Goal: Transaction & Acquisition: Book appointment/travel/reservation

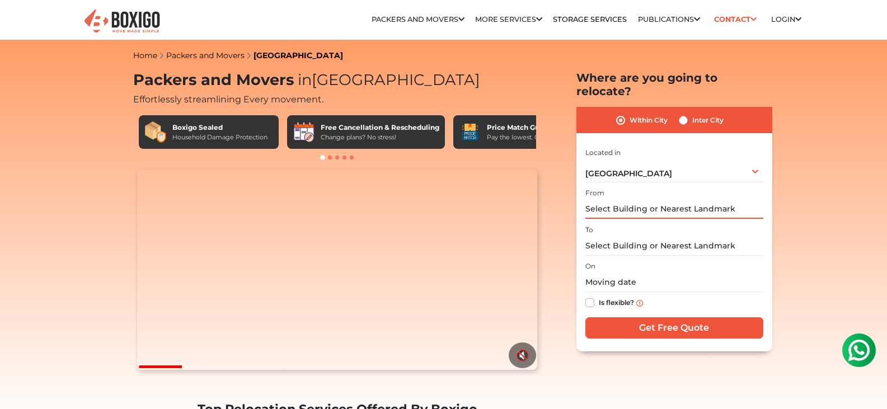
click at [664, 199] on input "text" at bounding box center [674, 209] width 178 height 20
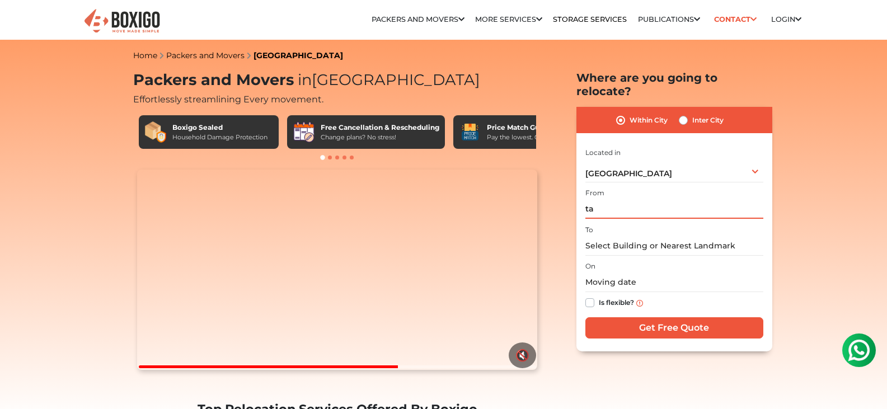
type input "t"
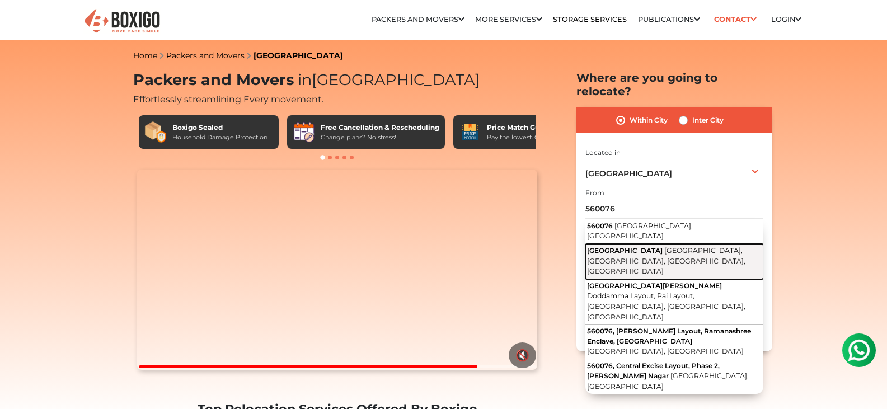
click at [654, 244] on button "[STREET_ADDRESS]" at bounding box center [674, 261] width 178 height 35
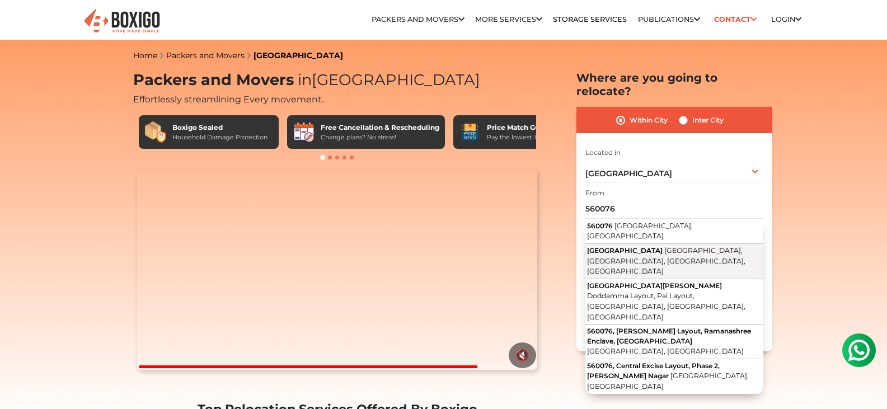
type input "[STREET_ADDRESS]"
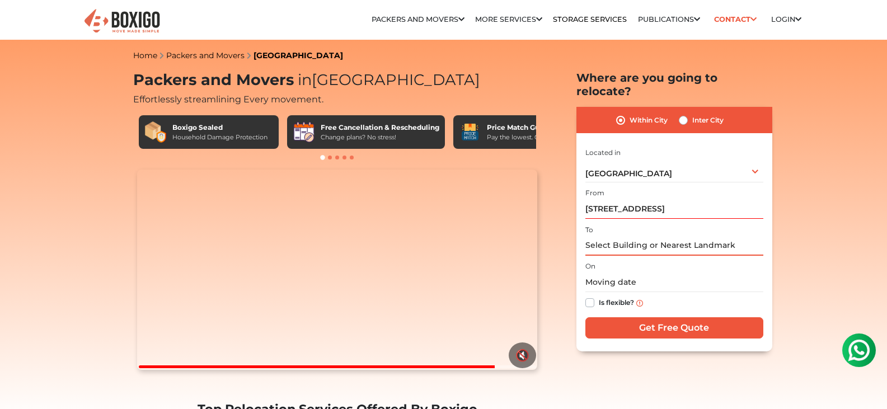
click at [635, 236] on input "text" at bounding box center [674, 246] width 178 height 20
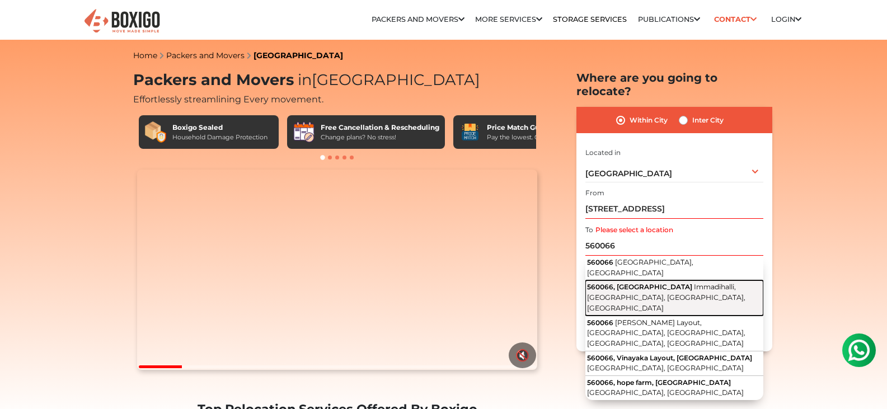
click at [649, 280] on button "[STREET_ADDRESS]" at bounding box center [674, 297] width 178 height 35
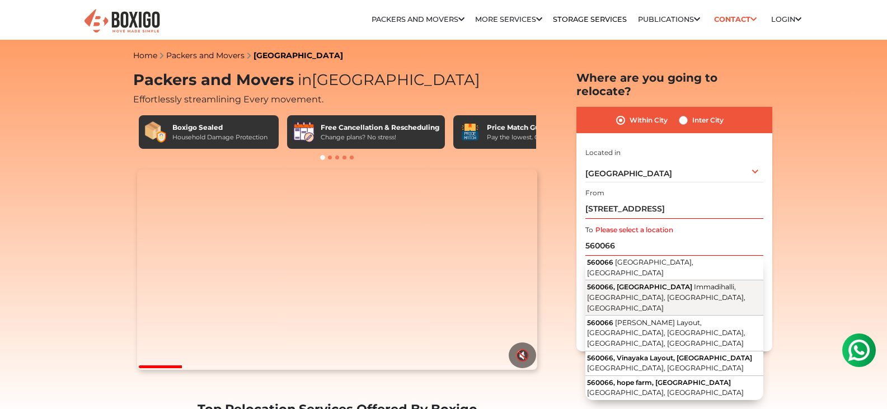
type input "[STREET_ADDRESS]"
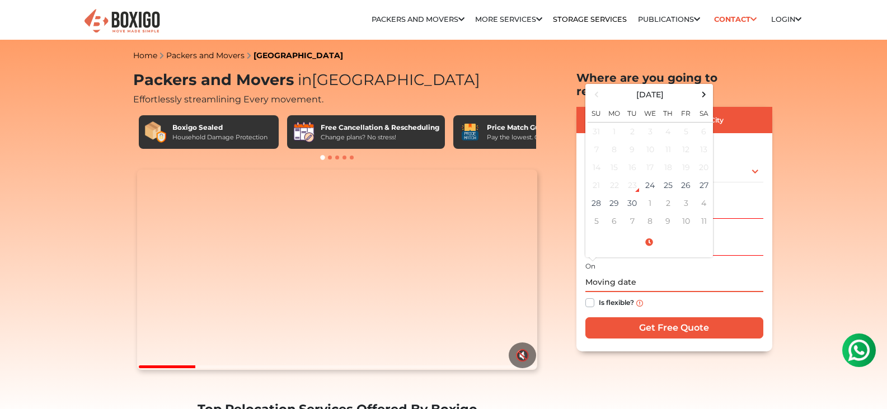
click at [618, 273] on input "text" at bounding box center [674, 283] width 178 height 20
click at [706, 176] on td "27" at bounding box center [704, 185] width 18 height 18
type input "[DATE] 12:00 AM"
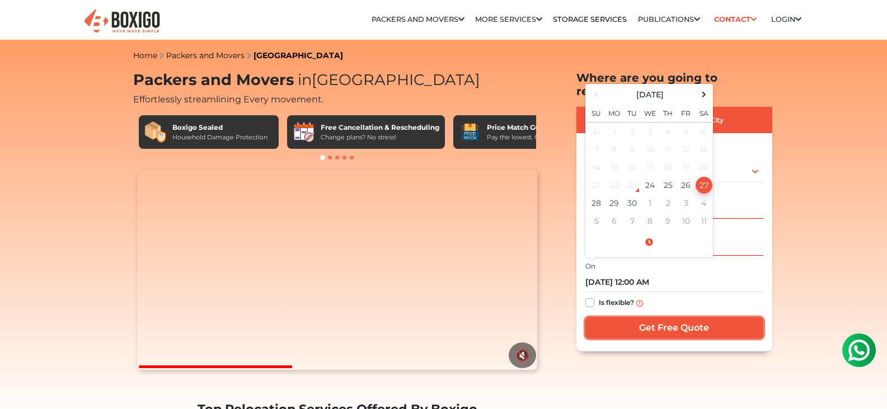
click at [662, 317] on input "Get Free Quote" at bounding box center [674, 327] width 178 height 21
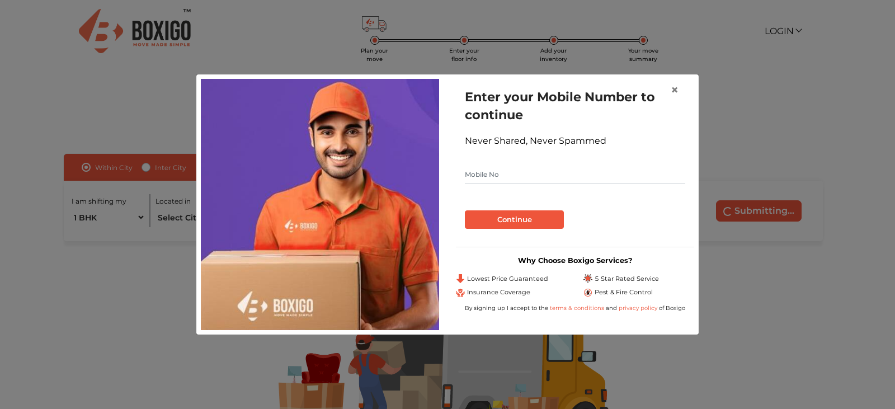
click at [503, 170] on input "text" at bounding box center [575, 175] width 220 height 18
click at [501, 173] on input "text" at bounding box center [575, 175] width 220 height 18
type input "7605878997"
click at [523, 220] on button "Continue" at bounding box center [514, 219] width 99 height 19
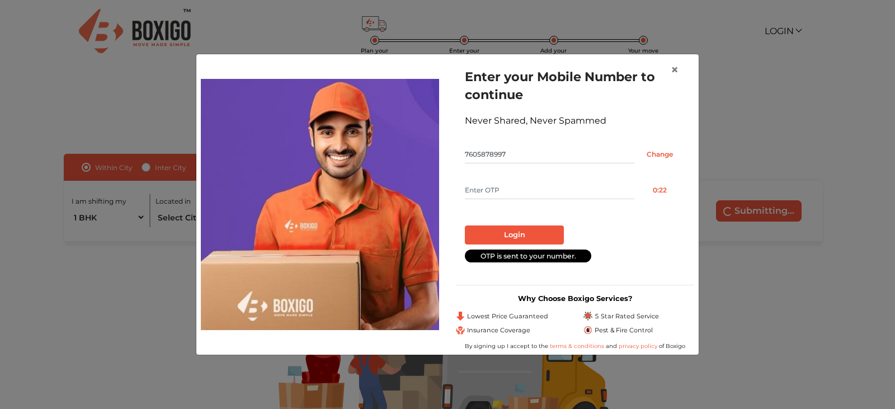
click at [493, 188] on input "text" at bounding box center [550, 190] width 170 height 18
type input "6646"
click at [496, 238] on button "Login" at bounding box center [514, 235] width 99 height 19
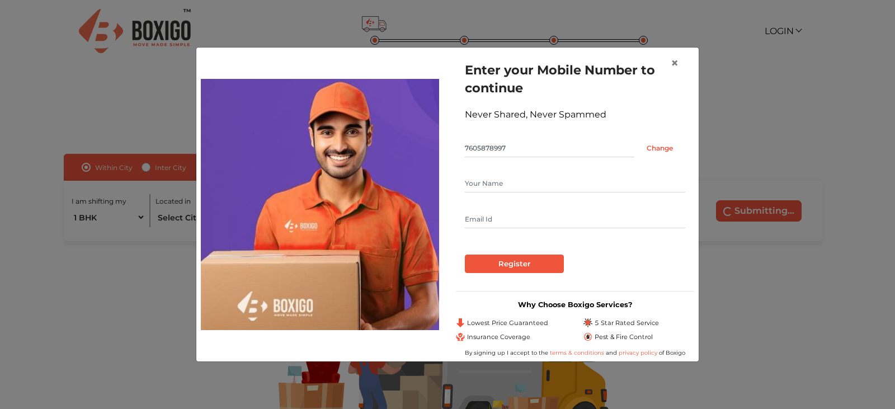
click at [484, 183] on input "text" at bounding box center [575, 184] width 220 height 18
type input "Avik"
click at [499, 265] on input "Register" at bounding box center [514, 264] width 99 height 19
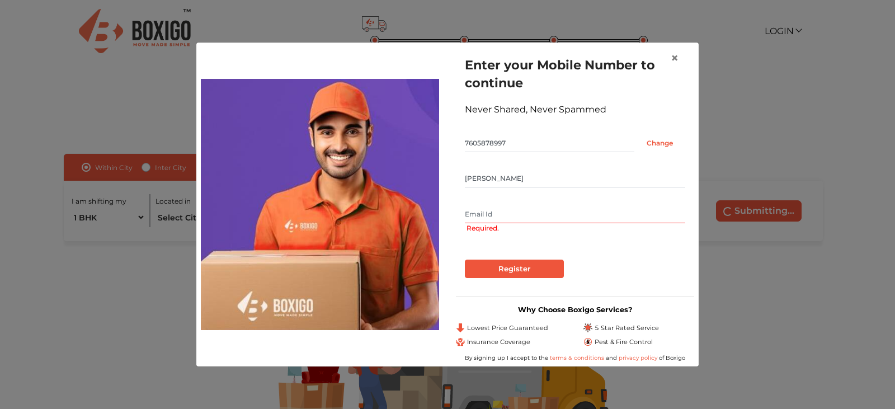
click at [482, 209] on input "text" at bounding box center [575, 214] width 220 height 18
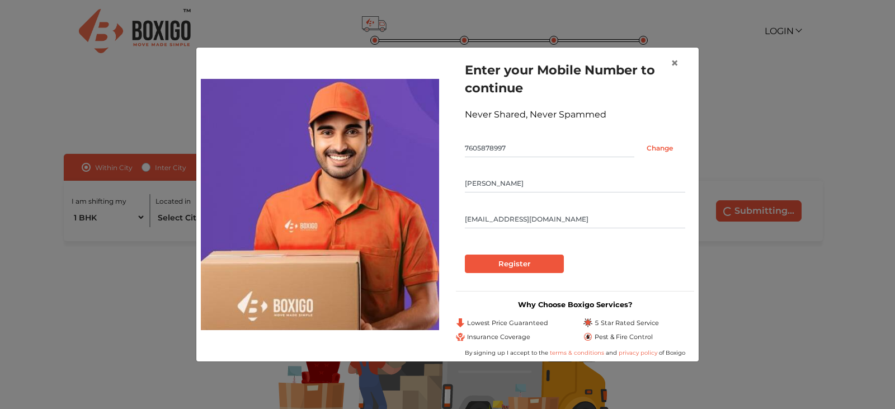
type input "soulzhappy@gmail.com"
click at [481, 265] on input "Register" at bounding box center [514, 264] width 99 height 19
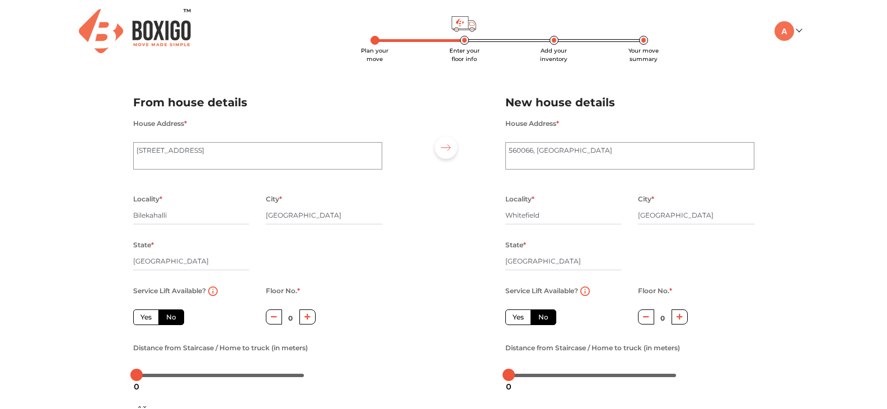
click at [147, 320] on label "Yes" at bounding box center [146, 317] width 26 height 16
click at [147, 320] on input "Yes" at bounding box center [143, 315] width 7 height 7
radio input "true"
click at [543, 318] on label "No" at bounding box center [544, 317] width 26 height 16
click at [543, 318] on input "No" at bounding box center [541, 315] width 7 height 7
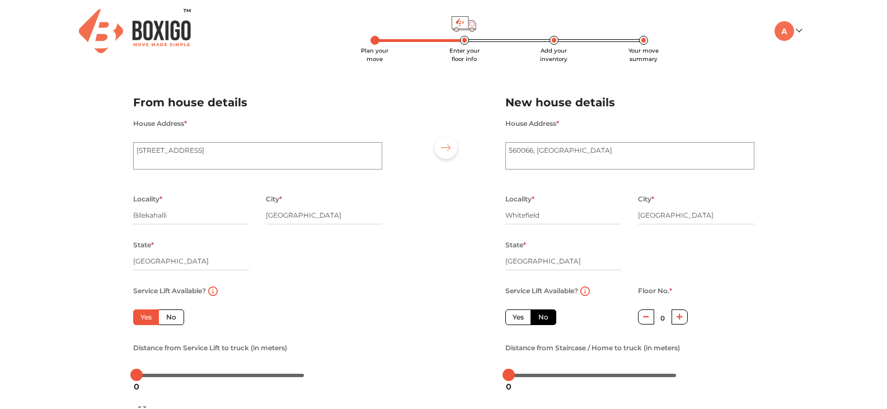
click at [680, 319] on icon "button" at bounding box center [680, 317] width 6 height 6
type input "4"
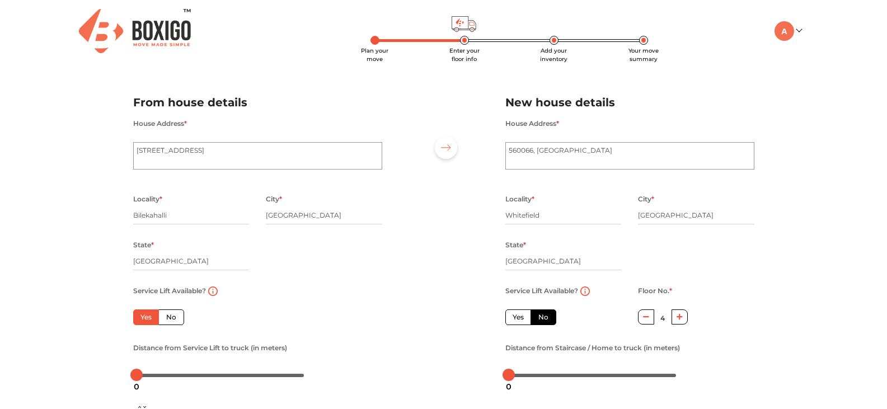
scroll to position [56, 0]
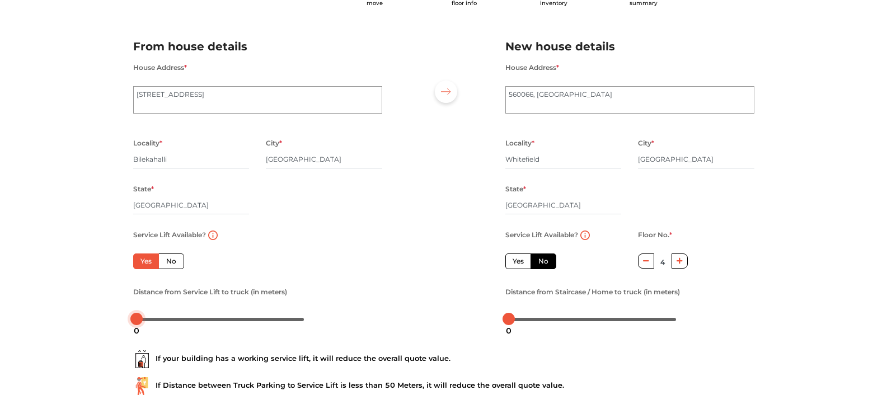
click at [147, 320] on div at bounding box center [221, 319] width 168 height 7
click at [161, 320] on div at bounding box center [221, 319] width 168 height 7
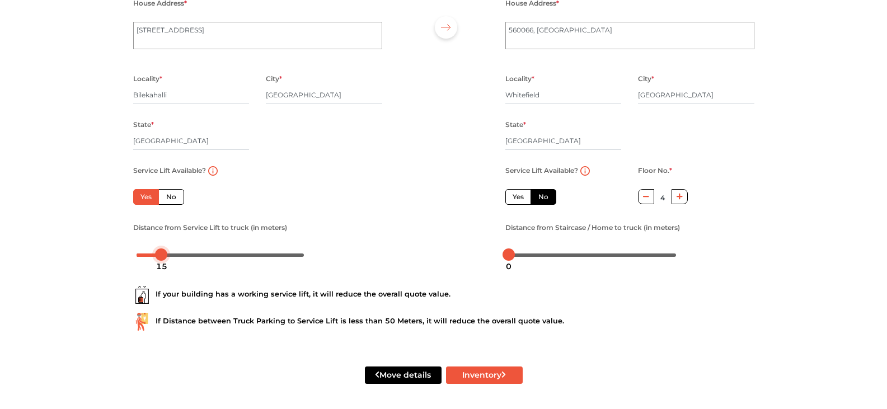
scroll to position [122, 0]
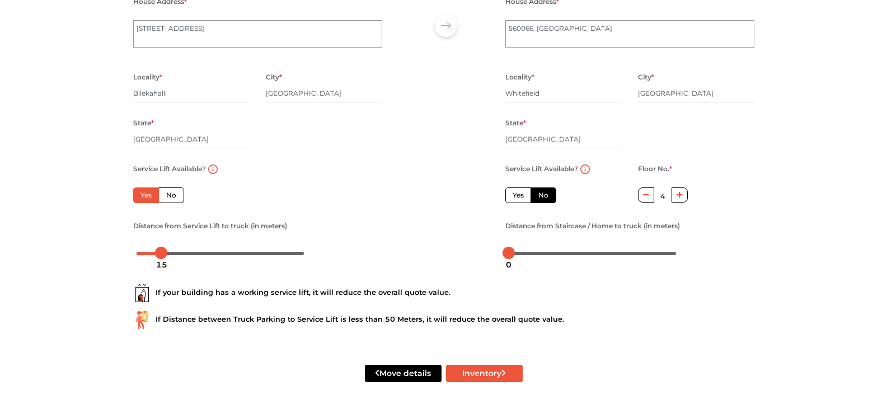
click at [523, 198] on label "Yes" at bounding box center [518, 195] width 26 height 16
click at [520, 198] on input "Yes" at bounding box center [516, 193] width 7 height 7
radio input "false"
type input "0"
click at [544, 198] on label "No" at bounding box center [544, 195] width 26 height 16
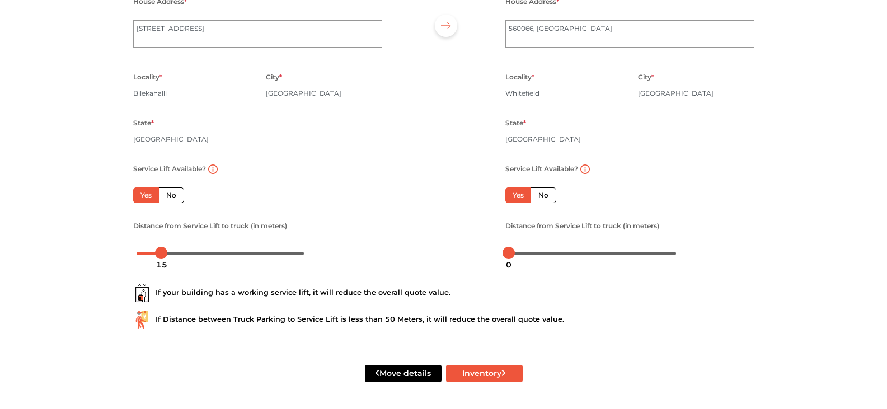
click at [544, 198] on input "No" at bounding box center [541, 193] width 7 height 7
radio input "true"
click at [517, 252] on div at bounding box center [593, 253] width 168 height 7
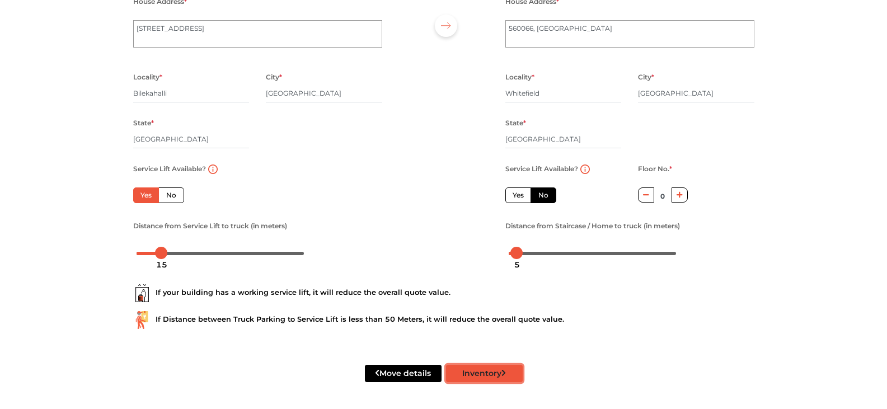
click at [491, 372] on button "Inventory" at bounding box center [484, 373] width 77 height 17
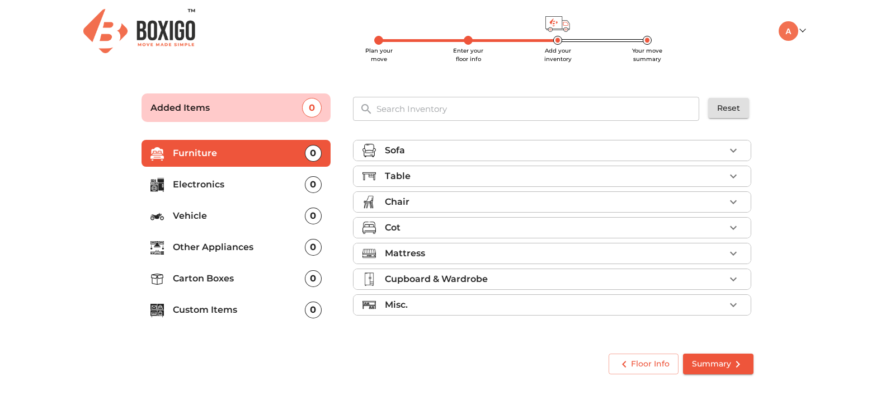
click at [405, 177] on p "Table" at bounding box center [398, 176] width 26 height 13
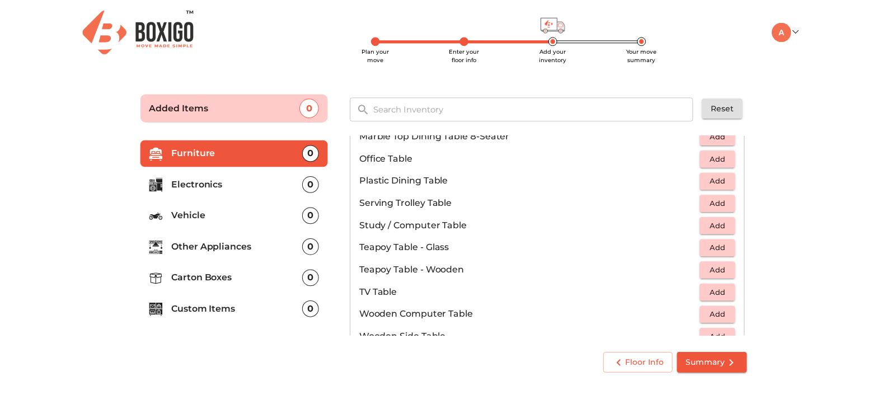
scroll to position [616, 0]
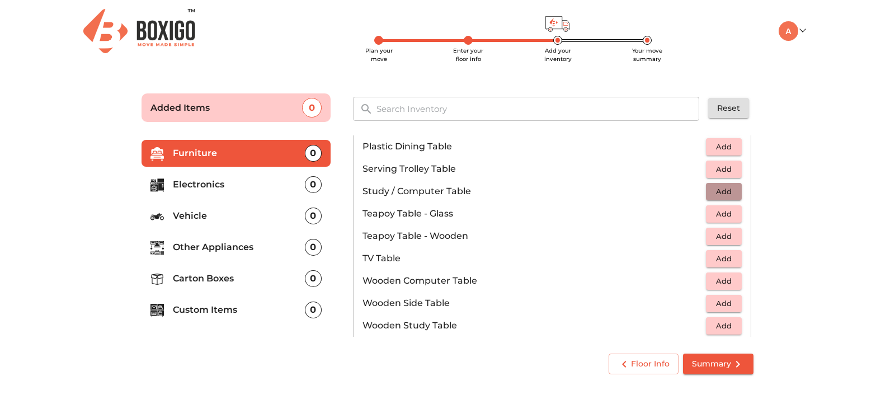
click at [712, 190] on span "Add" at bounding box center [724, 191] width 25 height 13
click at [708, 362] on span "Summary" at bounding box center [718, 364] width 53 height 14
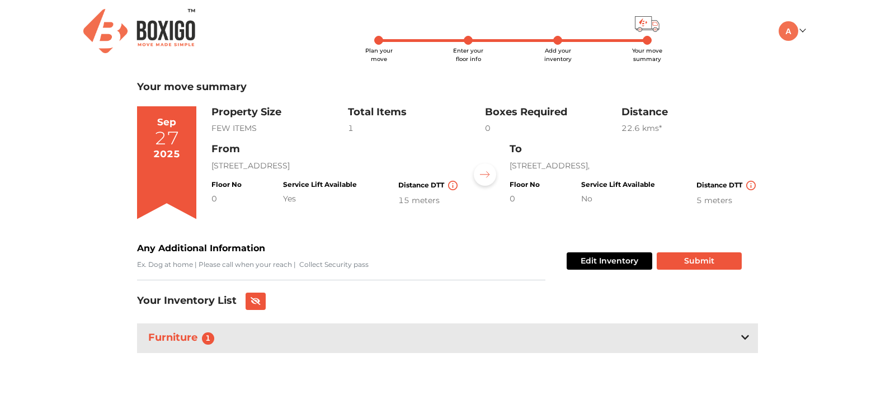
click at [745, 342] on icon at bounding box center [746, 337] width 8 height 9
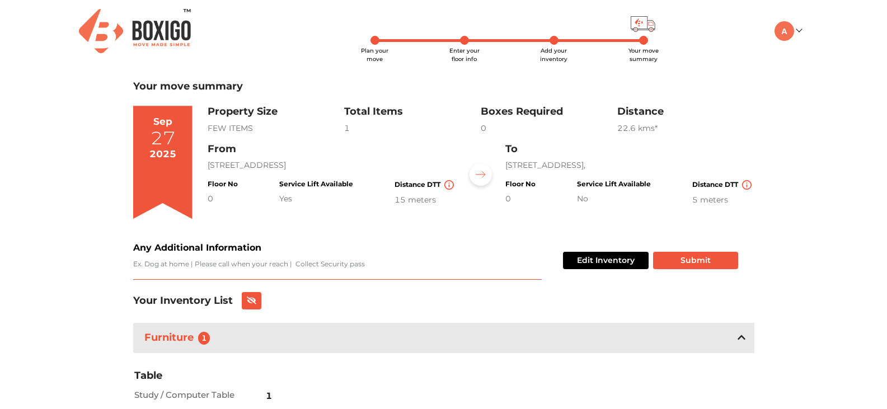
click at [236, 262] on textarea "Any Additional Information" at bounding box center [337, 269] width 409 height 21
click at [83, 268] on div "Plan your move Enter your floor info Add your inventory Your move summary My Mo…" at bounding box center [443, 230] width 887 height 460
click at [254, 303] on icon at bounding box center [252, 301] width 10 height 8
click at [254, 303] on icon at bounding box center [251, 301] width 9 height 8
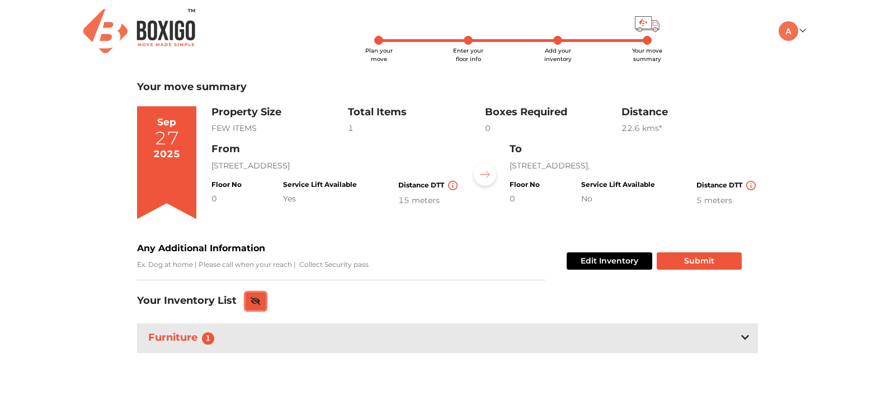
click at [252, 301] on icon at bounding box center [256, 301] width 10 height 8
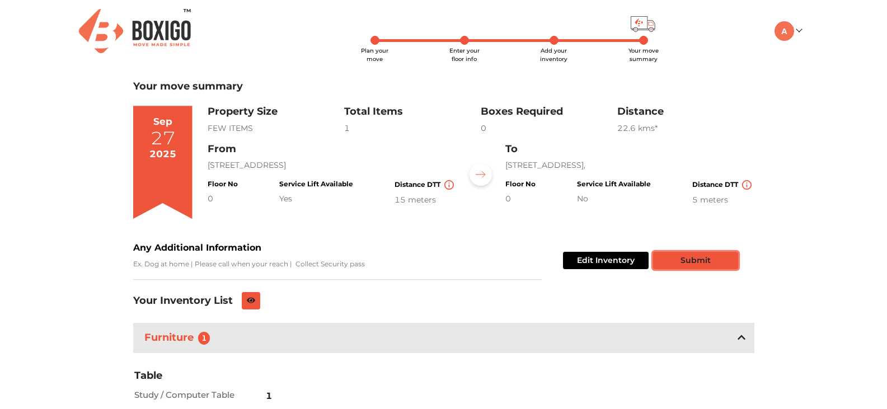
click at [696, 256] on button "Submit" at bounding box center [695, 260] width 85 height 17
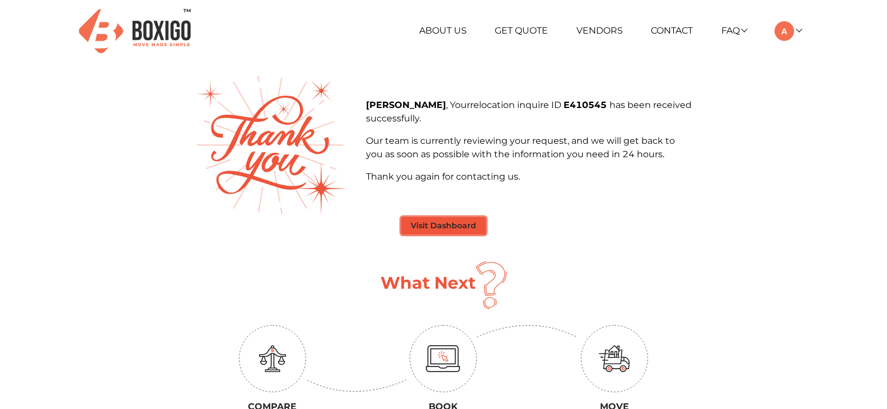
click at [428, 219] on button "Visit Dashboard" at bounding box center [443, 225] width 85 height 17
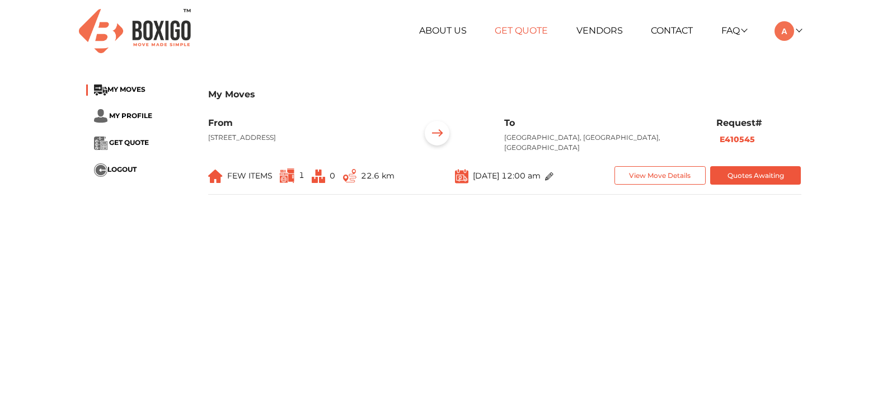
click at [505, 27] on link "Get Quote" at bounding box center [521, 30] width 53 height 11
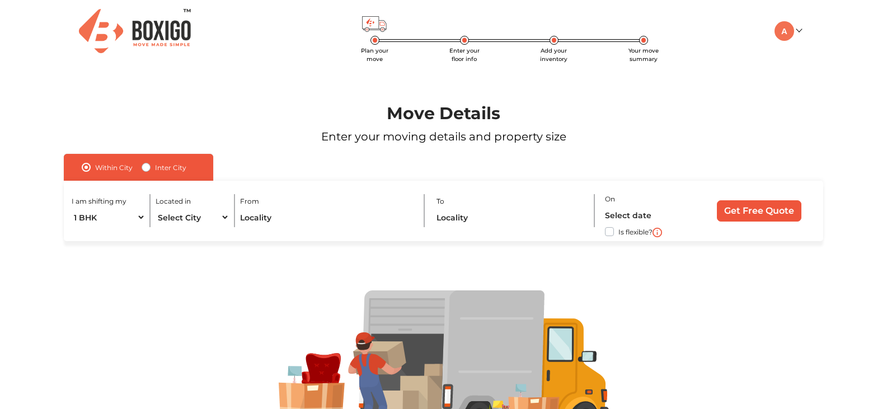
click at [155, 166] on label "Inter City" at bounding box center [170, 167] width 31 height 13
click at [147, 166] on input "Inter City" at bounding box center [146, 166] width 9 height 11
radio input "true"
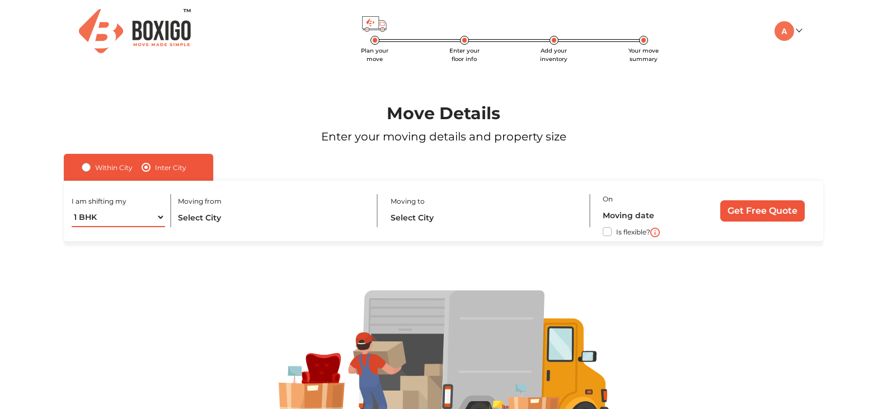
click at [159, 218] on select "1 BHK 2 BHK 3 BHK 3 + BHK FEW ITEMS" at bounding box center [118, 218] width 93 height 20
select select "FEW ITEMS"
click at [72, 208] on select "1 BHK 2 BHK 3 BHK 3 + BHK FEW ITEMS" at bounding box center [118, 218] width 93 height 20
click at [206, 219] on input "text" at bounding box center [272, 218] width 188 height 20
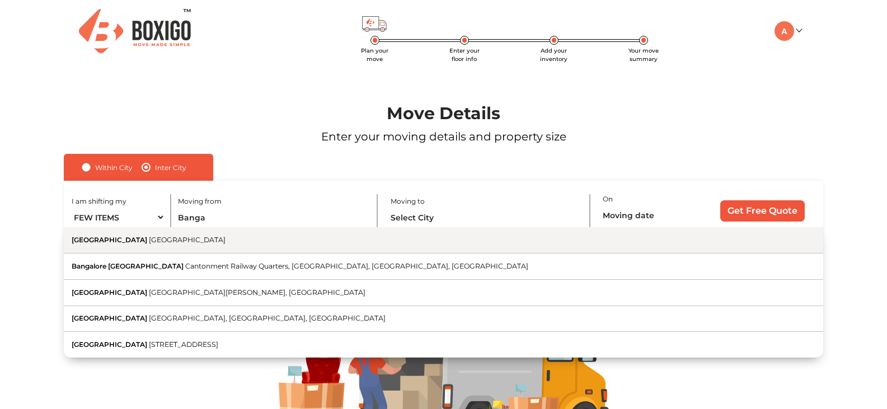
click at [149, 242] on span "Karnataka" at bounding box center [187, 240] width 77 height 8
type input "Bangalore, Karnataka"
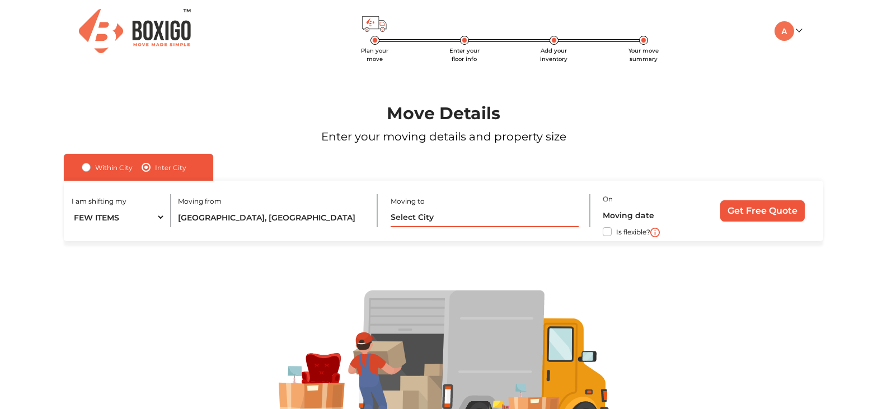
click at [419, 217] on input "text" at bounding box center [485, 218] width 188 height 20
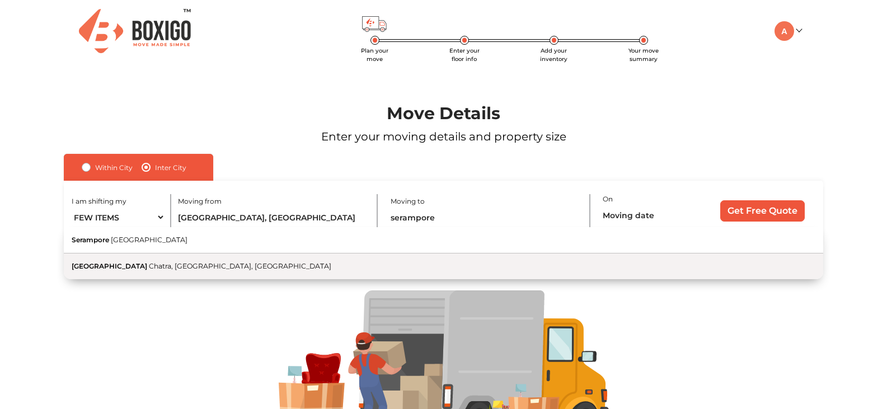
click at [147, 270] on span "Serampore Station Road" at bounding box center [110, 266] width 76 height 8
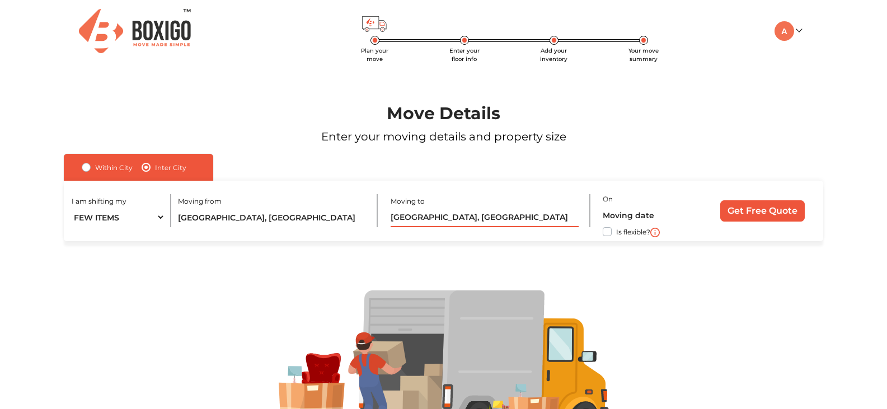
click at [480, 218] on input "Serampore Station Road, Chatra, Serampore, West Bengal" at bounding box center [485, 218] width 188 height 20
click at [567, 219] on input "Serampore Station Road, Chatra, Serampore, West Bengal" at bounding box center [485, 218] width 188 height 20
click at [569, 218] on input "Serampore Station Road, Chatra, Serampore, West Bengal" at bounding box center [485, 218] width 188 height 20
click at [566, 218] on input "Serampore Station Road, Chatra, Seramporea, West Bengal" at bounding box center [485, 218] width 188 height 20
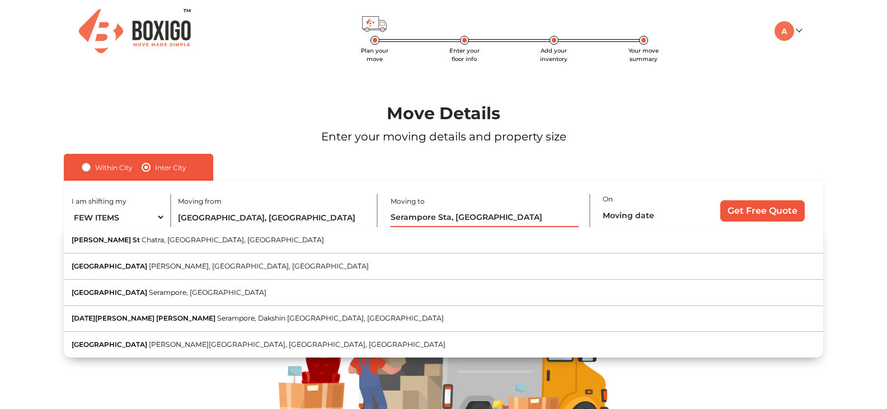
click at [543, 217] on input "Serampore Sta, West Bengal" at bounding box center [485, 218] width 188 height 20
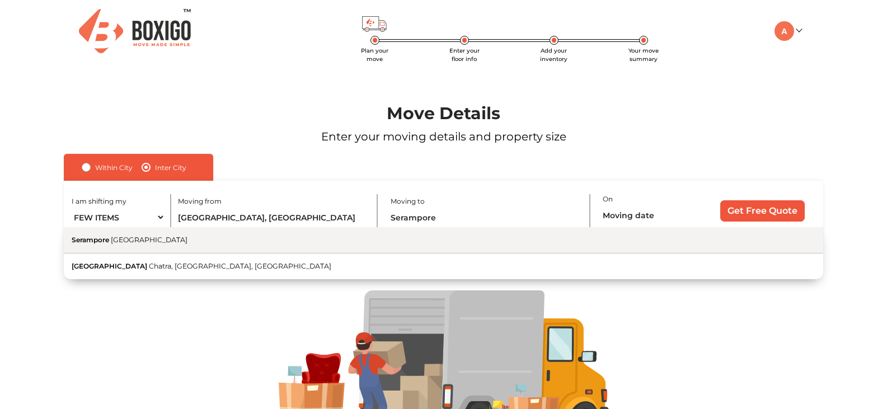
click at [147, 234] on button "Serampore West Bengal" at bounding box center [443, 240] width 759 height 26
type input "Serampore, West Bengal"
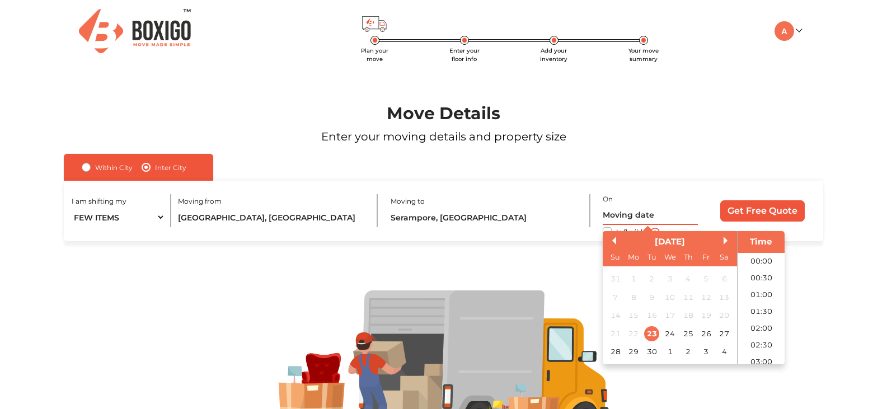
click at [636, 216] on input "text" at bounding box center [650, 215] width 95 height 20
click at [723, 332] on div "27" at bounding box center [724, 333] width 15 height 15
type input "27/09/2025 12:00 AM"
click at [819, 162] on div "Within City Inter City I am shifting my 1 BHK 2 BHK 3 BHK 3 + BHK FEW ITEMS Loc…" at bounding box center [443, 197] width 759 height 87
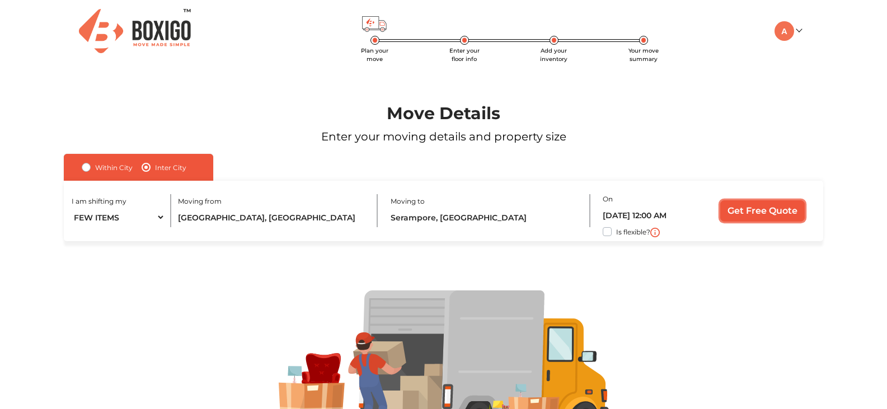
click at [741, 209] on input "Get Free Quote" at bounding box center [762, 210] width 85 height 21
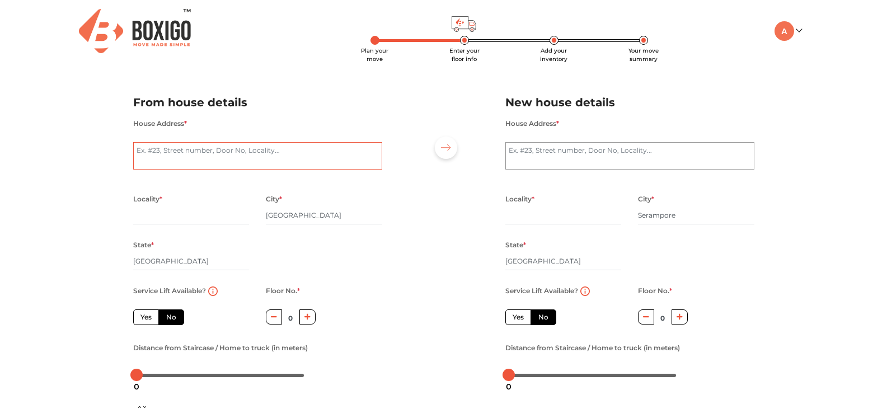
click at [190, 155] on textarea "House Address *" at bounding box center [257, 156] width 249 height 28
type textarea "G"
radio input "true"
type textarea "Ghs"
radio input "true"
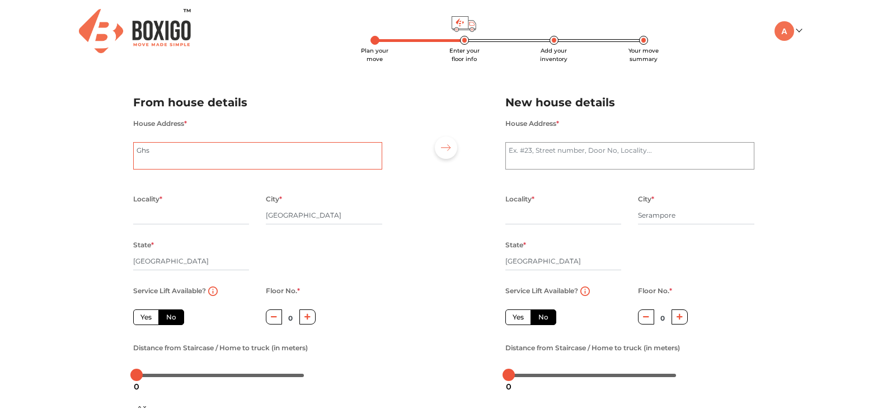
type textarea "Gh"
radio input "true"
type textarea "Gho"
radio input "true"
type textarea "Ghosh Para 1st L"
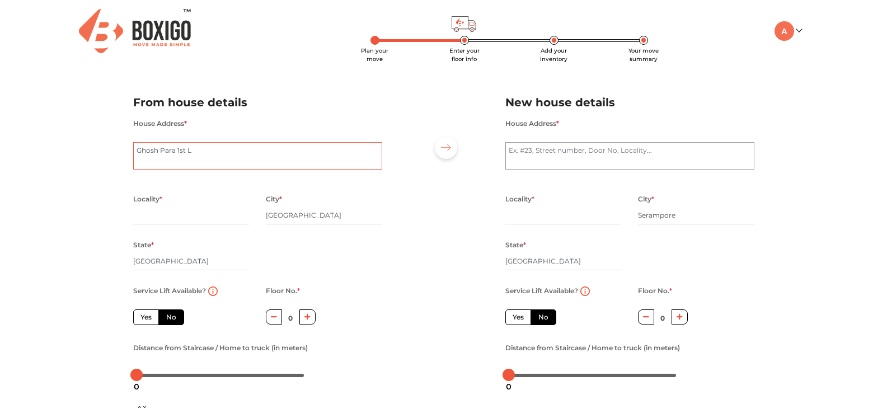
drag, startPoint x: 194, startPoint y: 153, endPoint x: 116, endPoint y: 153, distance: 77.8
click at [116, 153] on div "Plan your move Enter your floor info Add your inventory Your move summary My Mo…" at bounding box center [443, 265] width 887 height 531
click at [561, 150] on textarea "House Address *" at bounding box center [629, 156] width 249 height 28
paste textarea "Ghosh Para 1st L"
radio input "true"
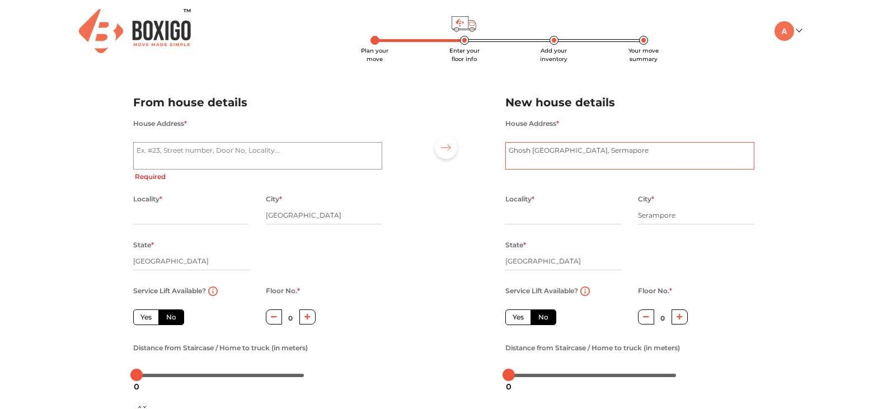
type textarea "Ghosh Para 1st Lane, Chatra, Sermapore"
click at [187, 150] on textarea "House Address *" at bounding box center [257, 156] width 249 height 28
type textarea "B"
radio input "true"
type textarea "BTM"
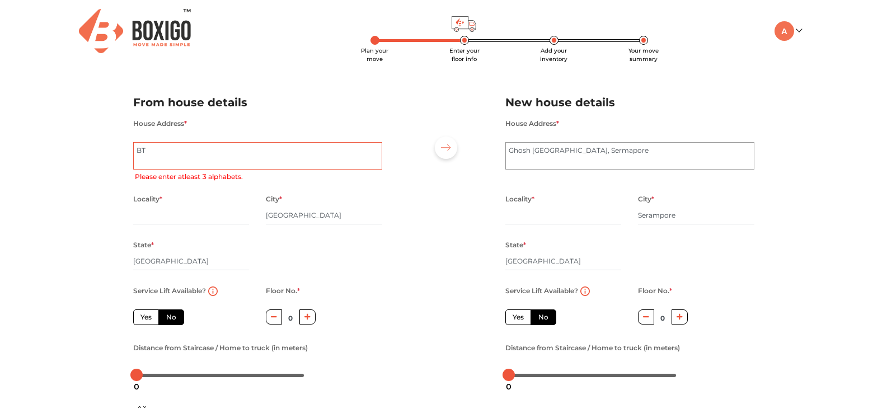
radio input "true"
type textarea "BTM 2nd Stage"
click at [65, 165] on div "Plan your move Enter your floor info Add your inventory Your move summary My Mo…" at bounding box center [443, 265] width 887 height 531
click at [167, 213] on input "text" at bounding box center [191, 216] width 116 height 18
type input "B"
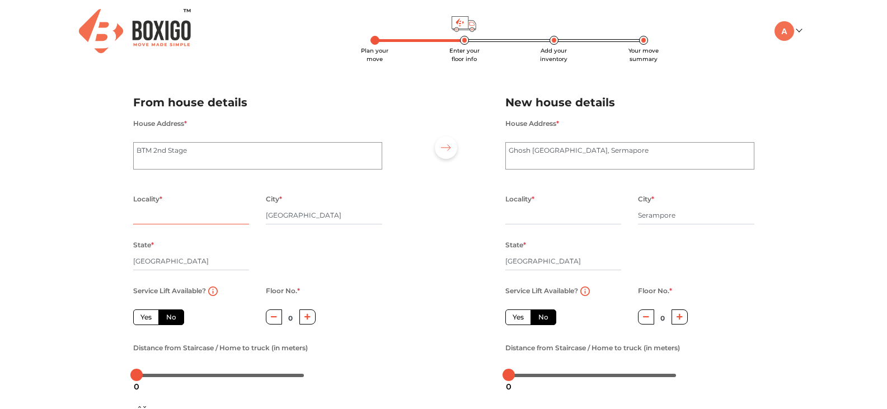
radio input "true"
type input "BTM"
radio input "true"
type input "BTM Lake Road"
click at [515, 216] on input "text" at bounding box center [563, 216] width 116 height 18
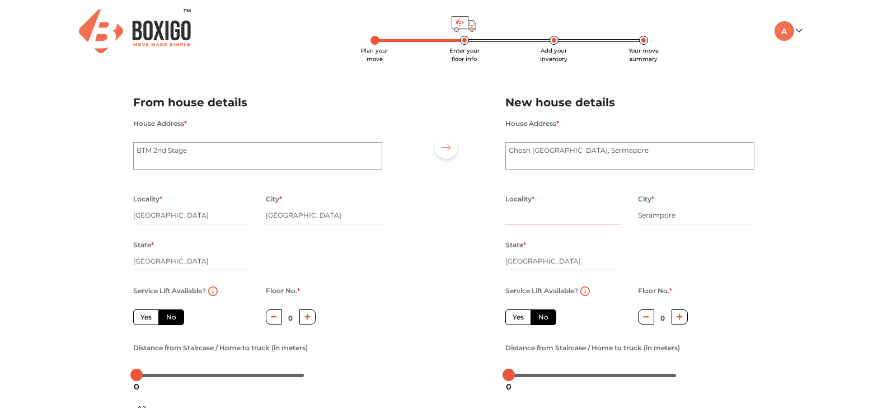
radio input "true"
type input "Ch"
radio input "true"
type input "Chatra"
click at [150, 317] on label "Yes" at bounding box center [146, 317] width 26 height 16
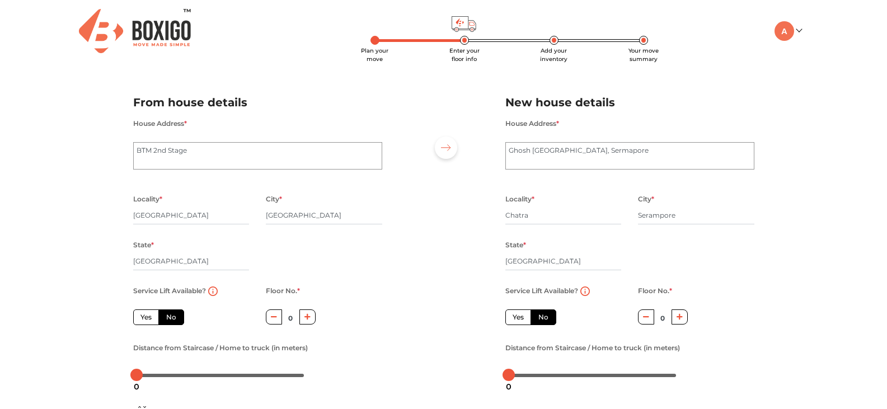
click at [148, 317] on input "Yes" at bounding box center [143, 315] width 7 height 7
radio input "true"
click at [542, 318] on label "No" at bounding box center [544, 317] width 26 height 16
click at [542, 318] on input "No" at bounding box center [541, 315] width 7 height 7
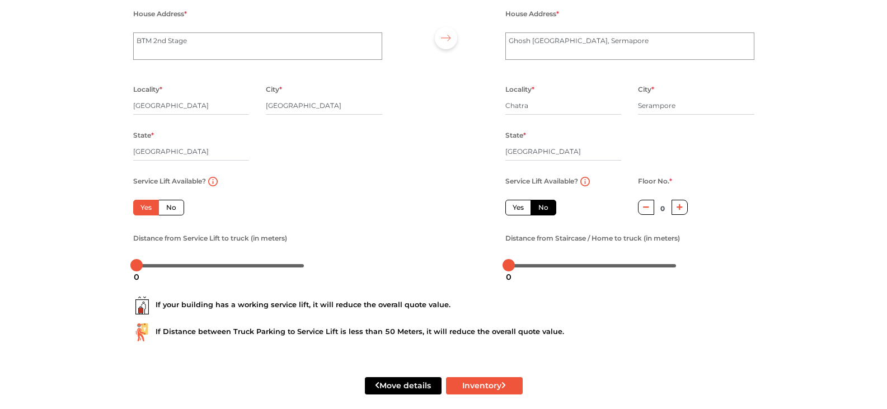
scroll to position [112, 0]
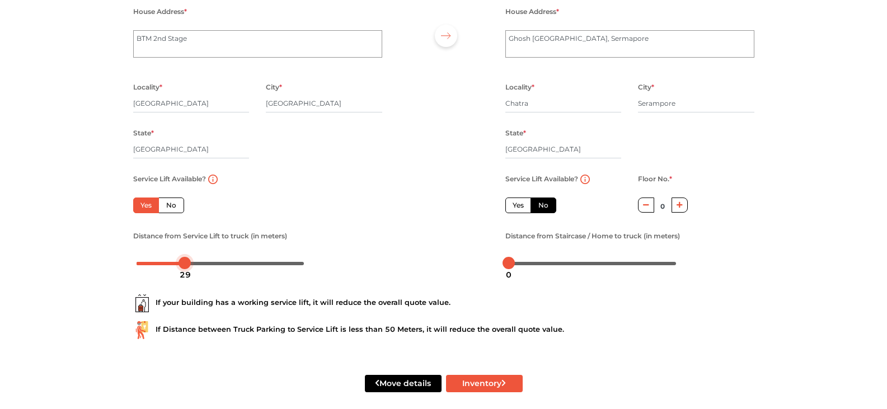
click at [185, 262] on div at bounding box center [221, 263] width 168 height 7
click at [203, 261] on div at bounding box center [221, 263] width 168 height 7
click at [243, 262] on div at bounding box center [221, 263] width 168 height 7
click at [269, 262] on div at bounding box center [221, 263] width 168 height 7
click at [303, 264] on div at bounding box center [221, 263] width 168 height 7
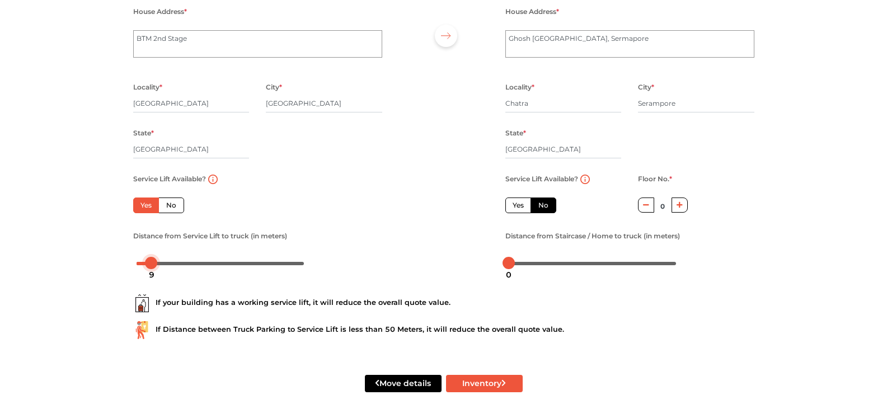
drag, startPoint x: 302, startPoint y: 260, endPoint x: 152, endPoint y: 268, distance: 150.2
click at [152, 268] on body "Plan your move Enter your floor info Add your inventory Your move summary My Mo…" at bounding box center [443, 92] width 887 height 409
drag, startPoint x: 505, startPoint y: 263, endPoint x: 703, endPoint y: 258, distance: 198.2
click at [703, 258] on div at bounding box center [629, 263] width 249 height 18
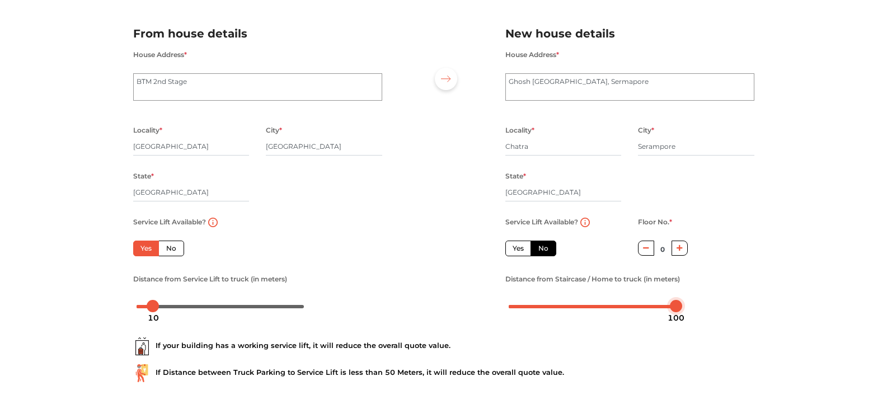
scroll to position [122, 0]
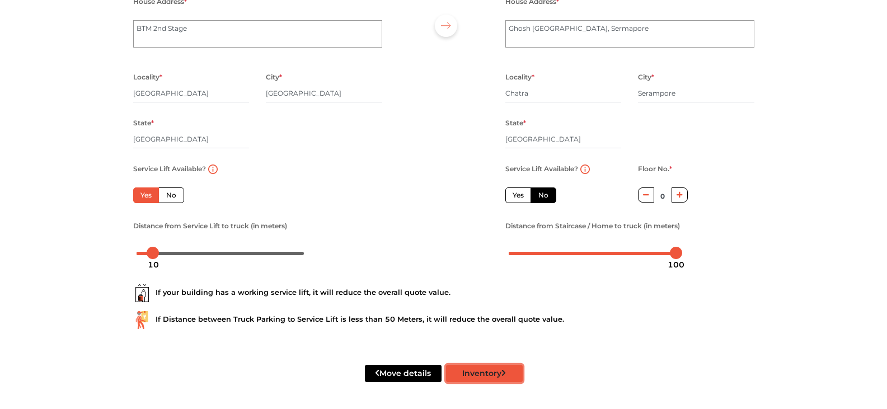
click at [474, 373] on button "Inventory" at bounding box center [484, 373] width 77 height 17
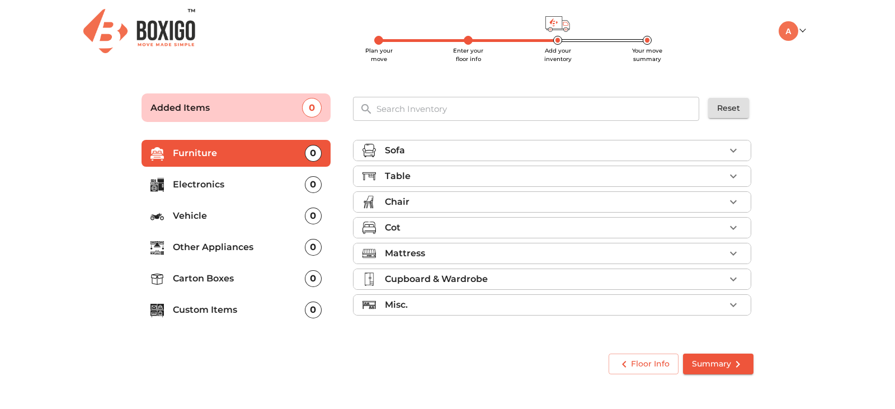
click at [739, 151] on icon "button" at bounding box center [733, 150] width 13 height 13
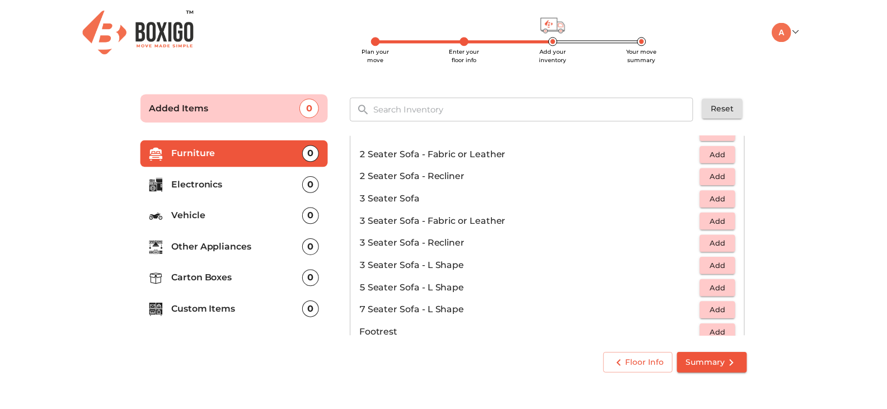
scroll to position [112, 0]
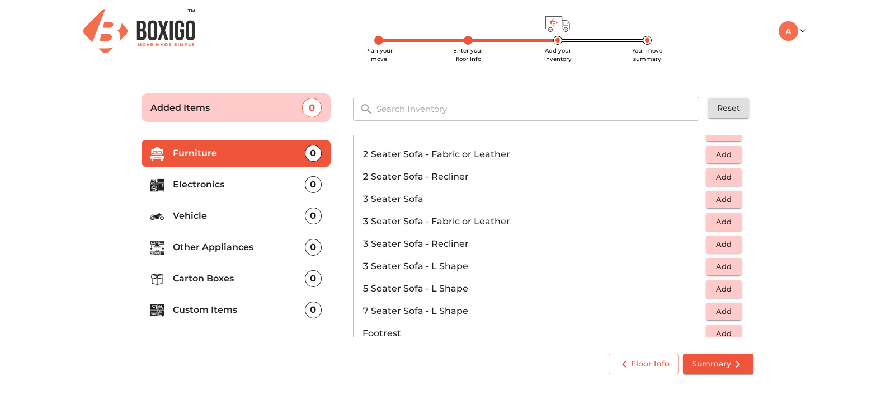
click at [719, 194] on span "Add" at bounding box center [724, 199] width 25 height 13
click at [719, 367] on span "Summary" at bounding box center [718, 364] width 53 height 14
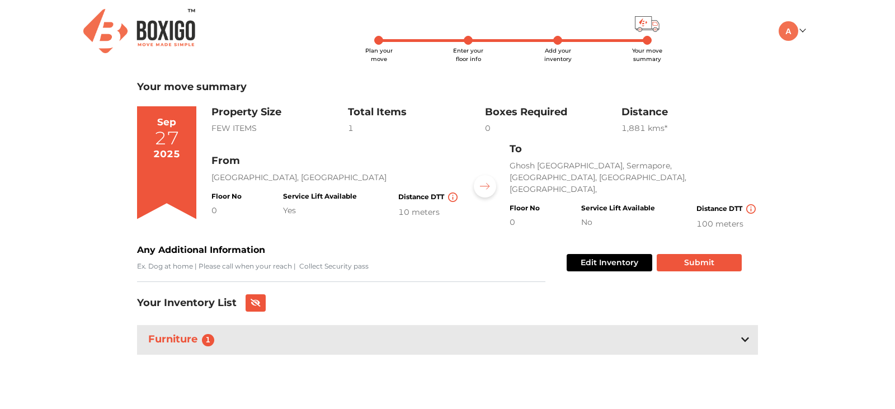
click at [744, 335] on icon at bounding box center [746, 339] width 8 height 9
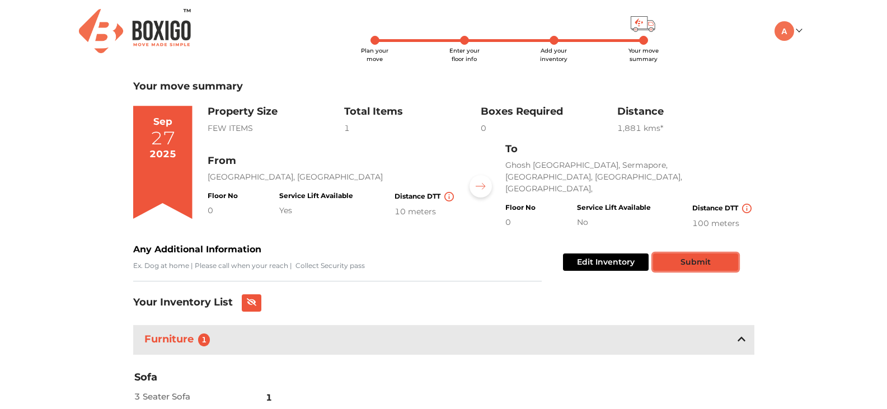
click at [681, 261] on button "Submit" at bounding box center [695, 262] width 85 height 17
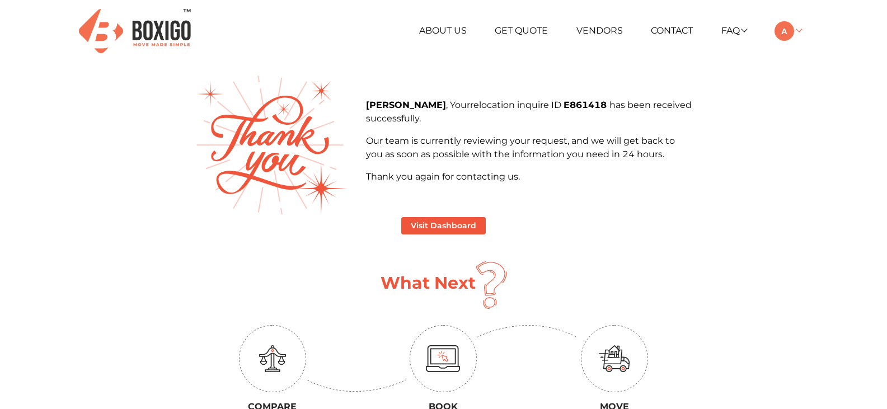
click at [795, 31] on link at bounding box center [788, 30] width 26 height 11
click at [806, 87] on link "Make Estimate" at bounding box center [820, 88] width 90 height 21
